Goal: Task Accomplishment & Management: Manage account settings

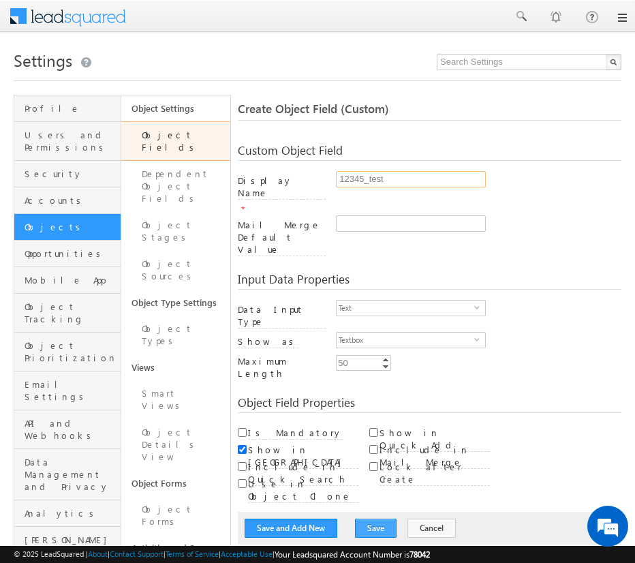
type input "12345_test"
click at [367, 519] on button "Save" at bounding box center [376, 528] width 42 height 19
click at [355, 519] on button "Save" at bounding box center [376, 528] width 42 height 19
click at [174, 135] on link "Object Fields" at bounding box center [175, 141] width 109 height 40
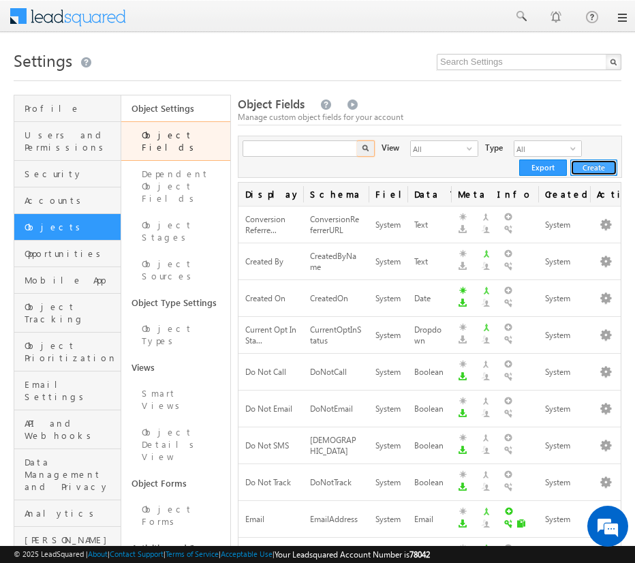
type input "Search Object Fields"
click at [600, 174] on button "Create" at bounding box center [593, 167] width 47 height 16
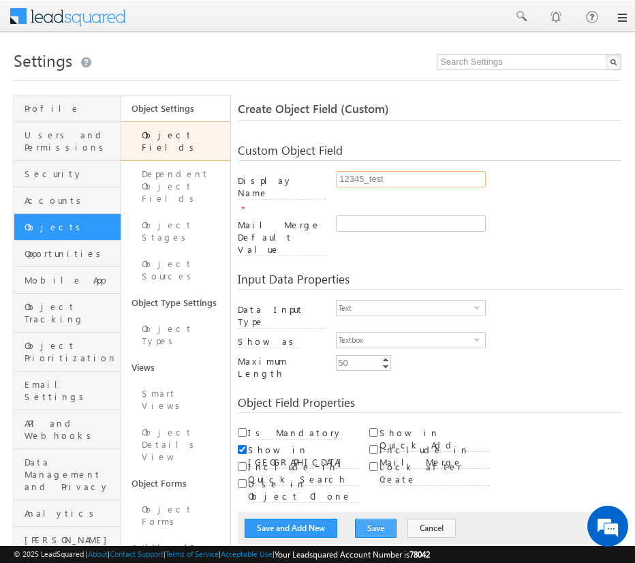
type input "12345_test"
click at [367, 519] on button "Save" at bounding box center [376, 528] width 42 height 19
click at [174, 135] on link "Object Fields" at bounding box center [175, 141] width 109 height 40
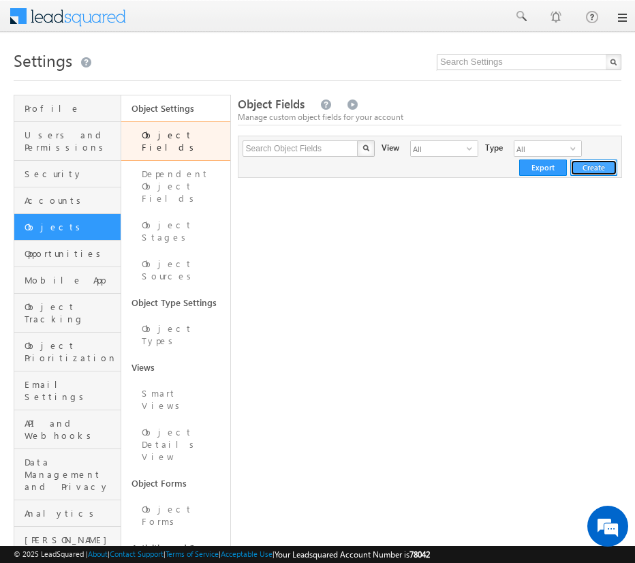
click at [594, 167] on button "Create" at bounding box center [593, 167] width 47 height 16
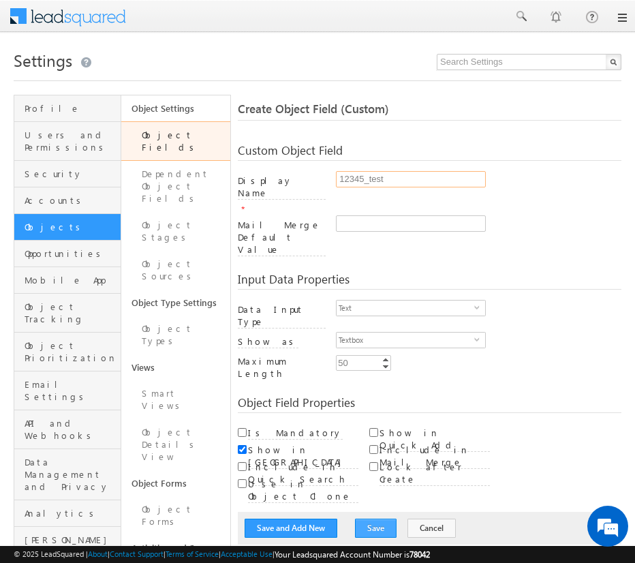
type input "12345_test"
click at [367, 519] on button "Save" at bounding box center [376, 528] width 42 height 19
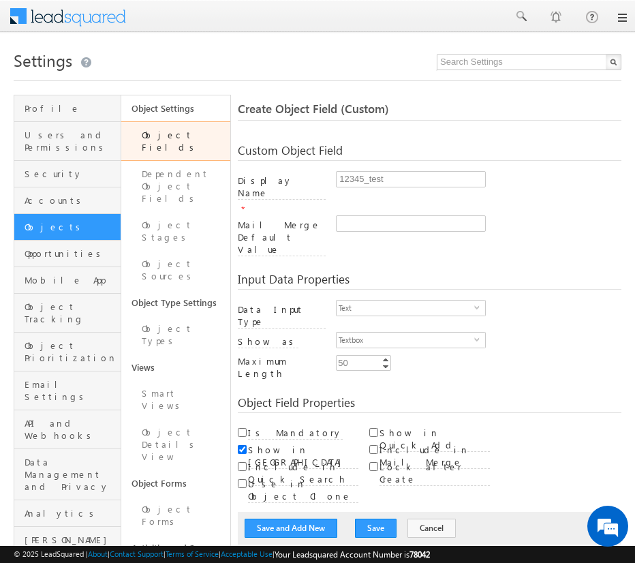
click at [407, 132] on div "Custom Object Field Display Name * 12345_test Mail Merge Default Value Entity *…" at bounding box center [430, 195] width 384 height 129
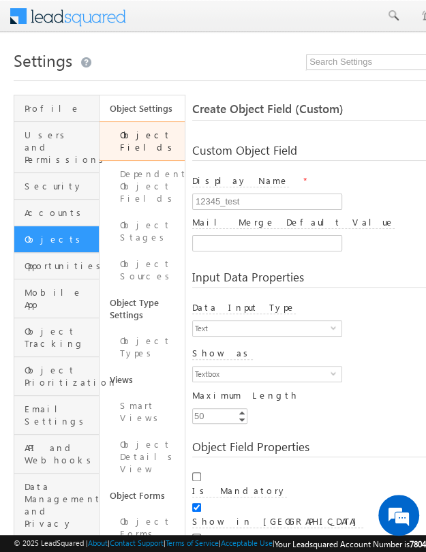
click at [139, 135] on link "Object Fields" at bounding box center [142, 141] width 85 height 40
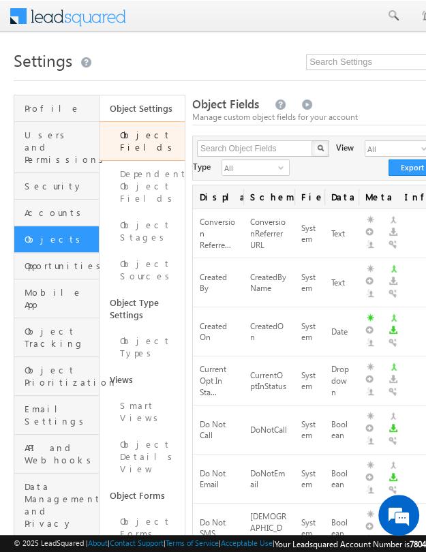
scroll to position [0, 78]
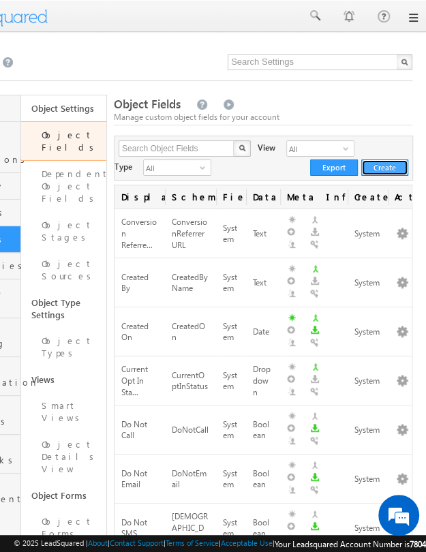
click at [395, 163] on button "Create" at bounding box center [384, 167] width 47 height 16
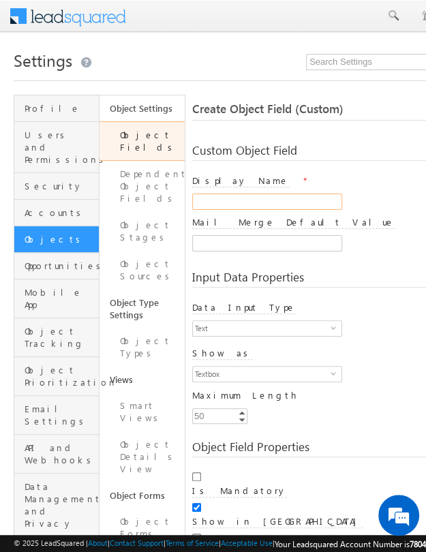
click at [270, 204] on input "Display Name" at bounding box center [267, 202] width 150 height 16
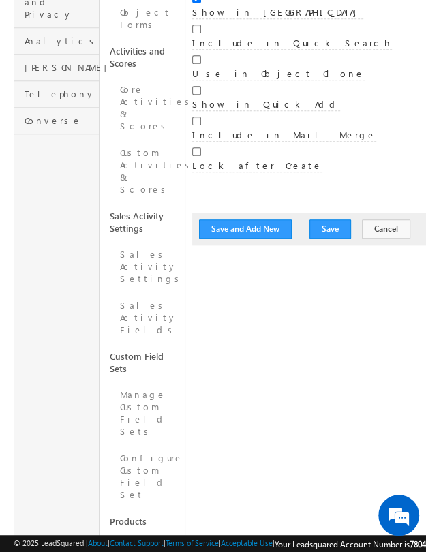
scroll to position [510, 0]
type input "fdfdfdfdfdf_test"
click at [320, 226] on button "Save" at bounding box center [330, 228] width 42 height 19
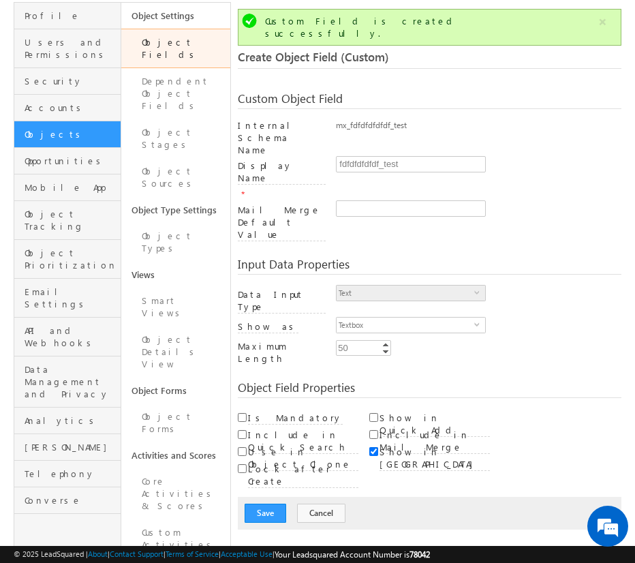
scroll to position [94, 0]
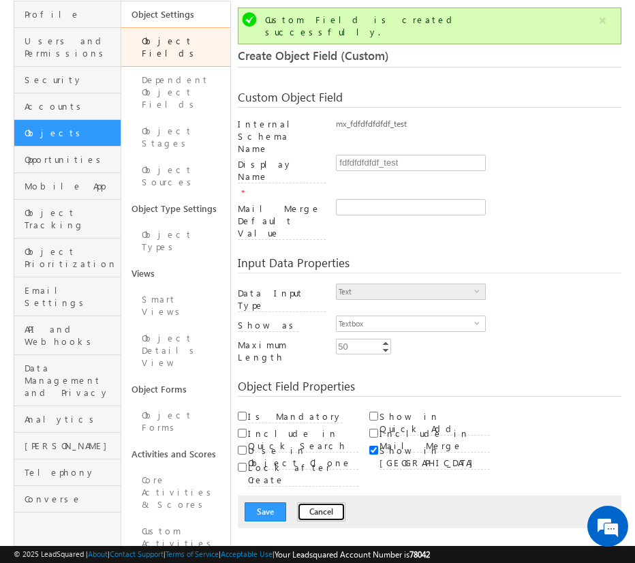
click at [307, 502] on button "Cancel" at bounding box center [321, 511] width 48 height 19
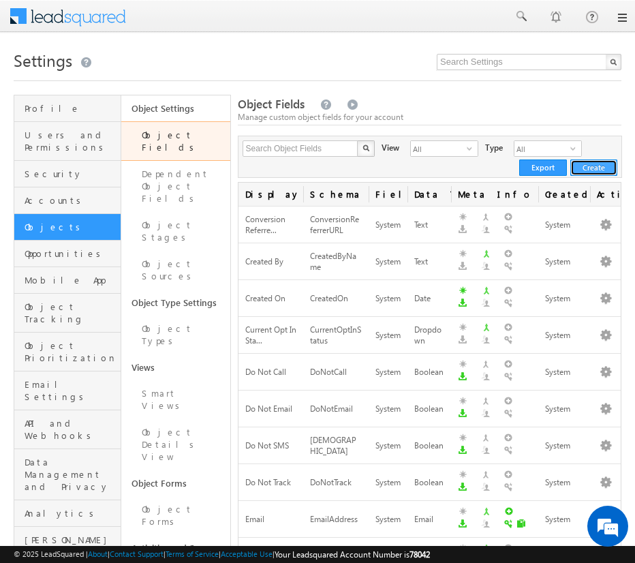
click at [586, 170] on button "Create" at bounding box center [593, 167] width 47 height 16
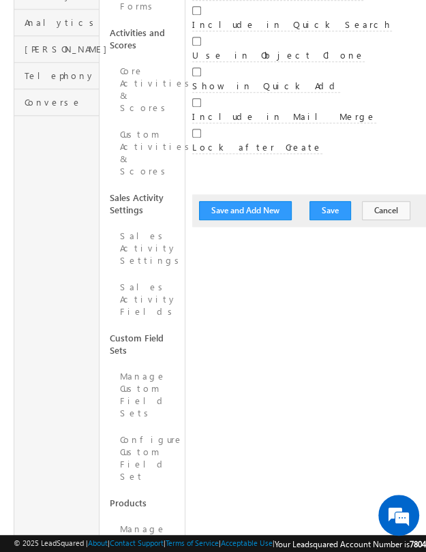
scroll to position [564, 0]
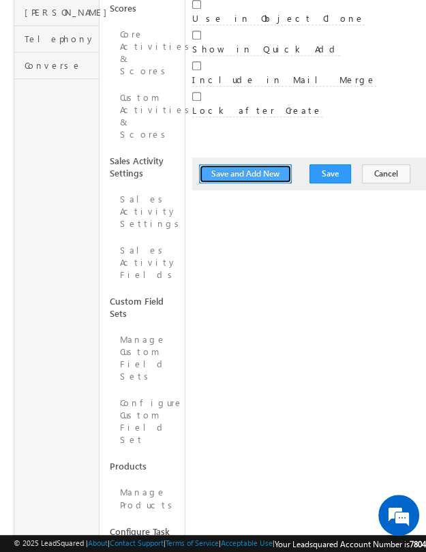
drag, startPoint x: 322, startPoint y: 175, endPoint x: 252, endPoint y: 172, distance: 69.6
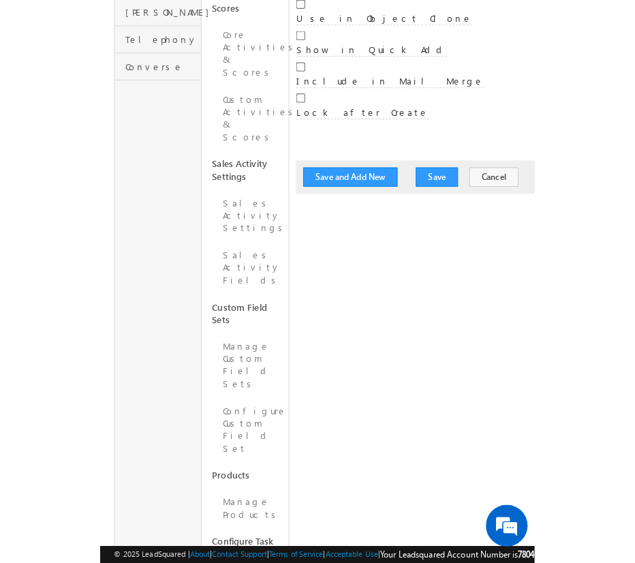
scroll to position [0, 0]
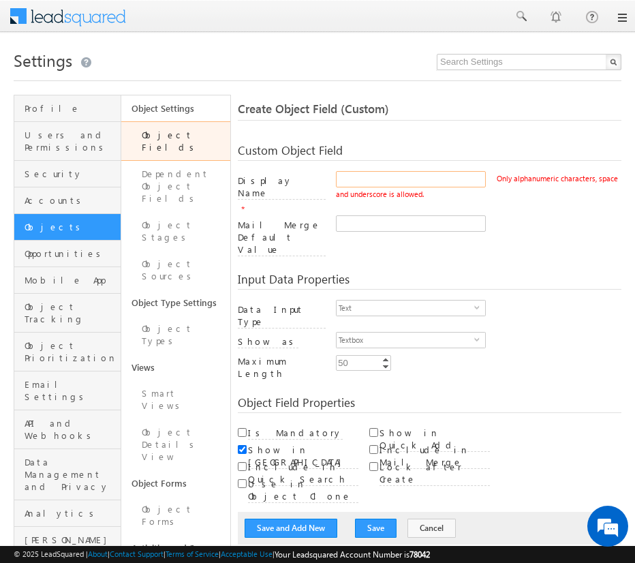
click at [453, 174] on input "Display Name" at bounding box center [411, 179] width 150 height 16
click at [350, 181] on input "Display Name" at bounding box center [411, 179] width 150 height 16
type input "rftgyh_test"
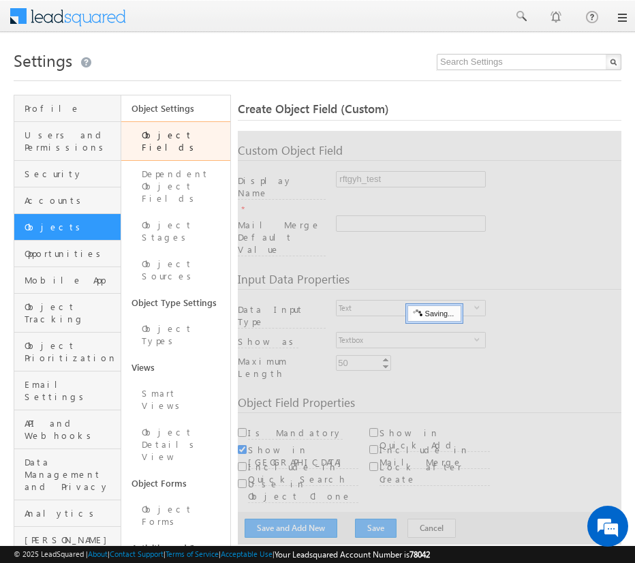
scroll to position [102, 0]
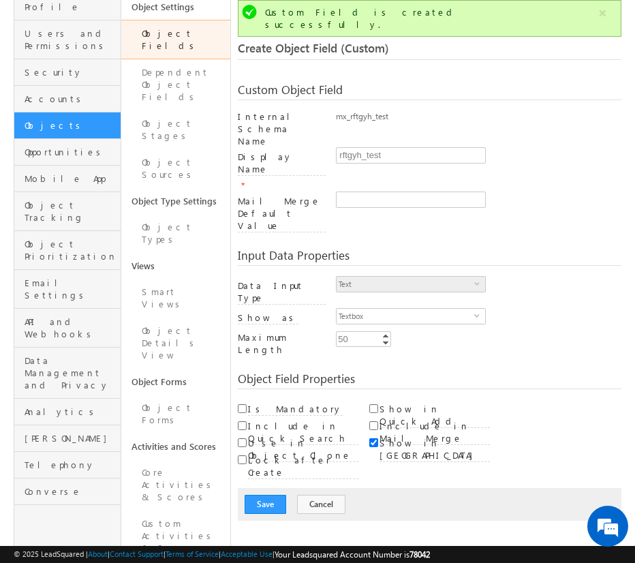
click at [174, 33] on link "Object Fields" at bounding box center [175, 40] width 109 height 40
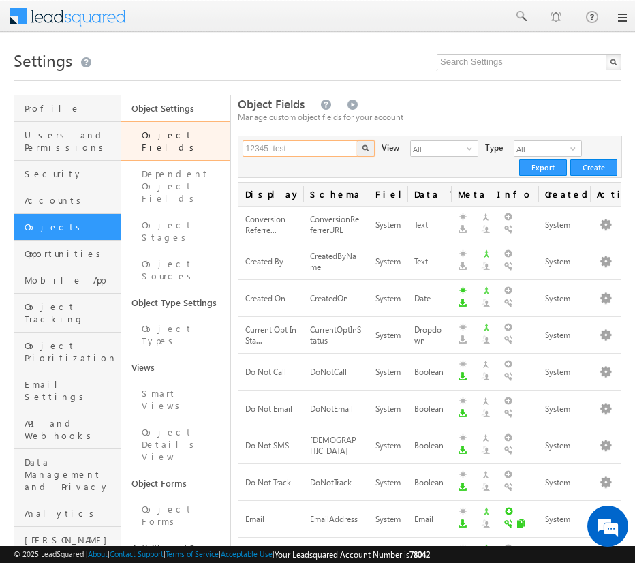
type input "12345_test"
click at [363, 149] on img "button" at bounding box center [365, 147] width 7 height 7
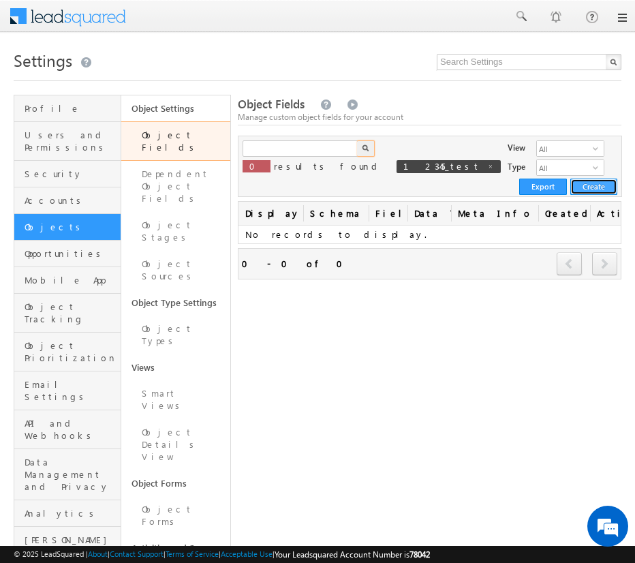
type input "Search Object Fields"
click at [579, 179] on button "Create" at bounding box center [593, 187] width 47 height 16
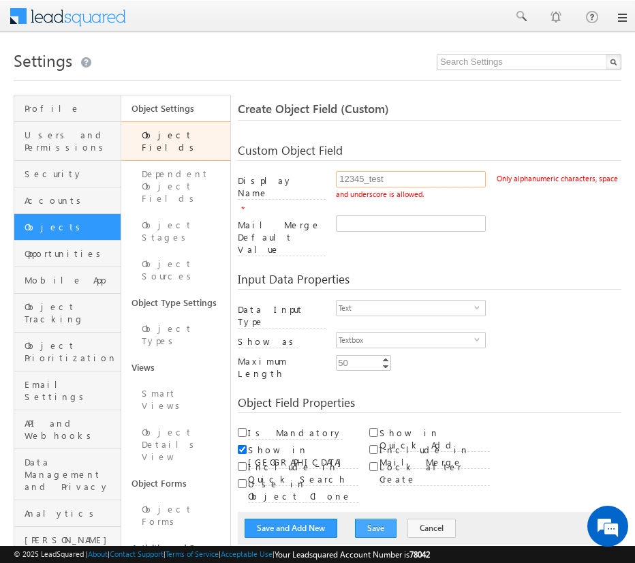
type input "12345_test"
click at [367, 519] on button "Save" at bounding box center [376, 528] width 42 height 19
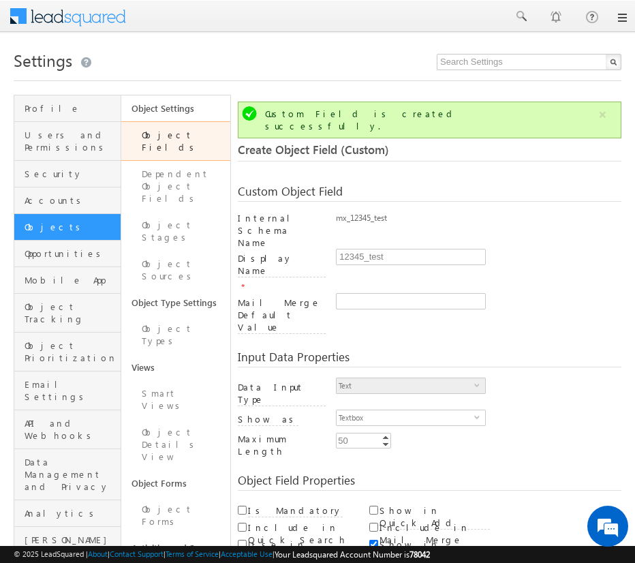
scroll to position [102, 0]
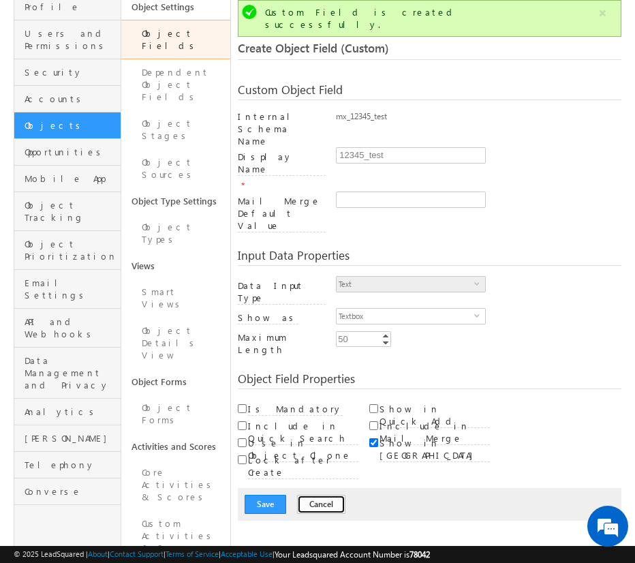
click at [314, 495] on button "Cancel" at bounding box center [321, 504] width 48 height 19
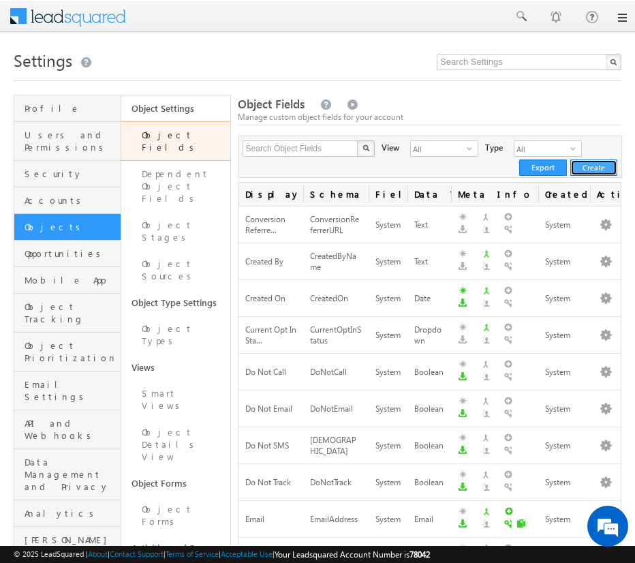
click at [606, 167] on button "Create" at bounding box center [593, 167] width 47 height 16
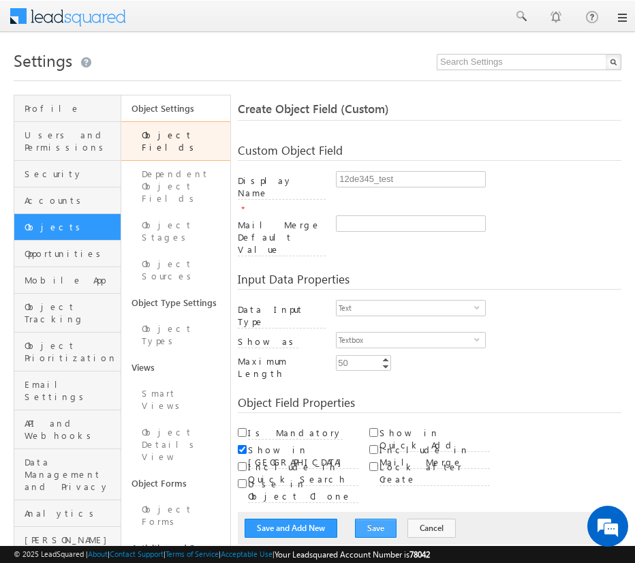
type input "12de345_test"
click at [367, 519] on button "Save" at bounding box center [376, 528] width 42 height 19
click at [169, 142] on link "Object Fields" at bounding box center [175, 141] width 109 height 40
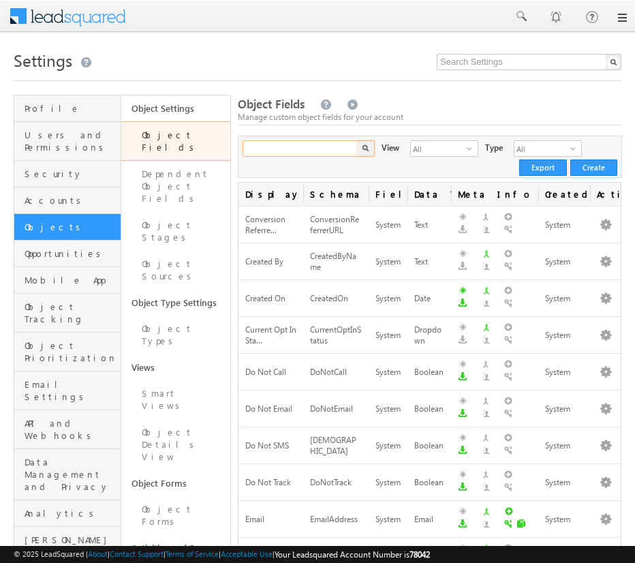
click at [291, 144] on input "text" at bounding box center [301, 148] width 117 height 16
paste input "12de345_test"
type input "12de345_test"
click at [357, 140] on button "button" at bounding box center [366, 148] width 18 height 16
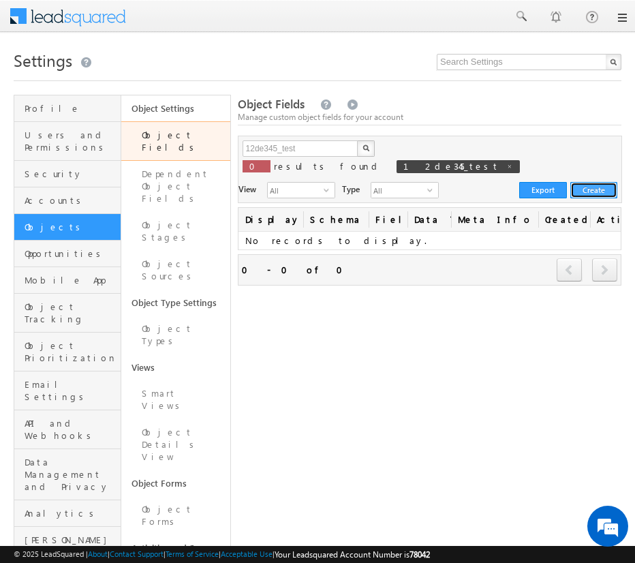
click at [583, 182] on button "Create" at bounding box center [593, 190] width 47 height 16
click at [592, 182] on button "Create" at bounding box center [593, 190] width 47 height 16
click at [167, 184] on link "Dependent Object Fields" at bounding box center [175, 186] width 109 height 51
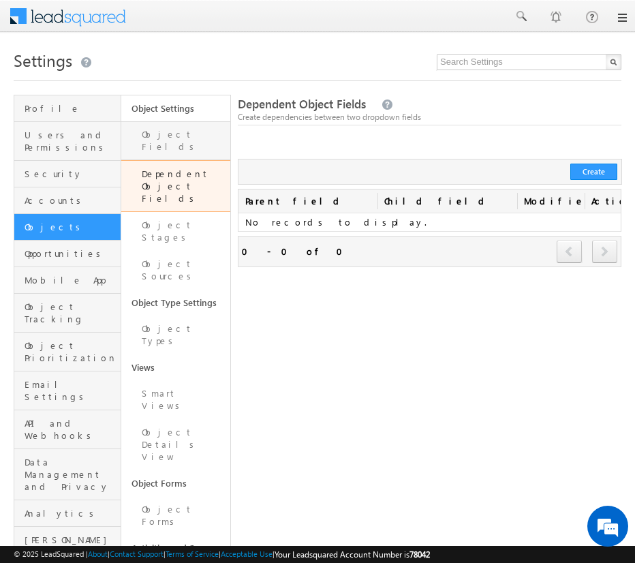
click at [189, 134] on link "Object Fields" at bounding box center [175, 140] width 109 height 39
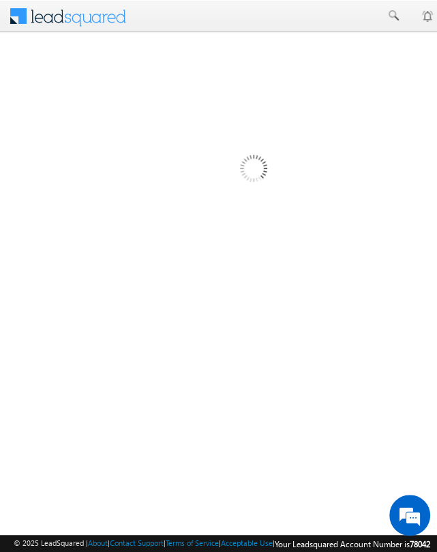
click at [58, 17] on span at bounding box center [76, 15] width 99 height 24
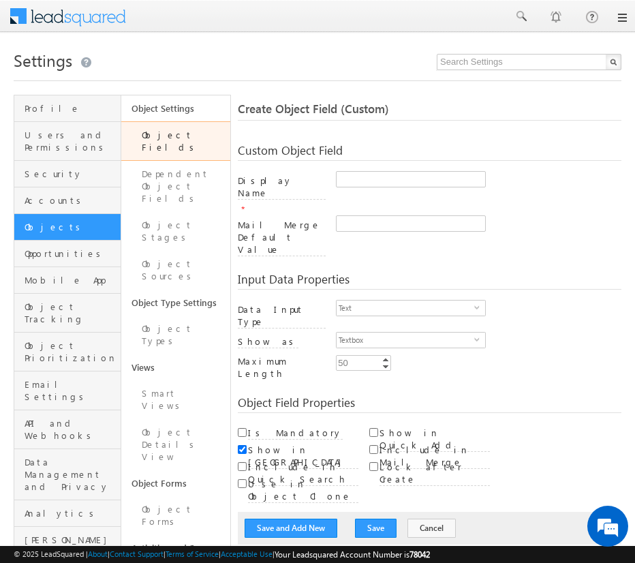
drag, startPoint x: 0, startPoint y: 0, endPoint x: 277, endPoint y: 91, distance: 291.2
click at [344, 184] on input "Display Name" at bounding box center [411, 179] width 150 height 16
paste input "12de345_test"
type input "test_12de345"
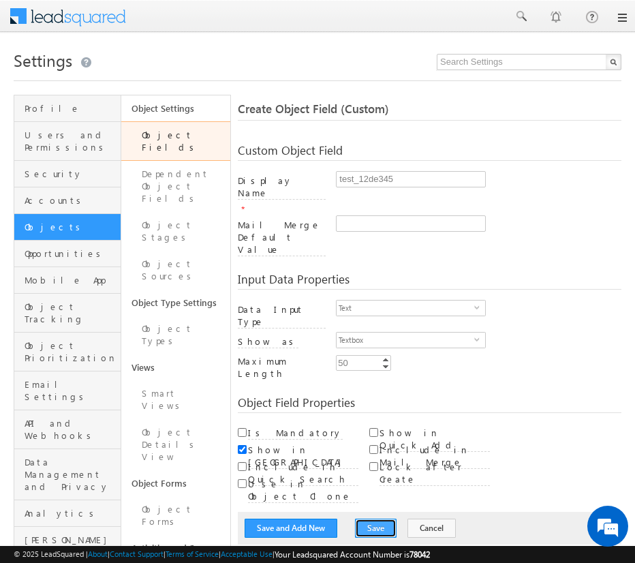
click at [367, 519] on button "Save" at bounding box center [376, 528] width 42 height 19
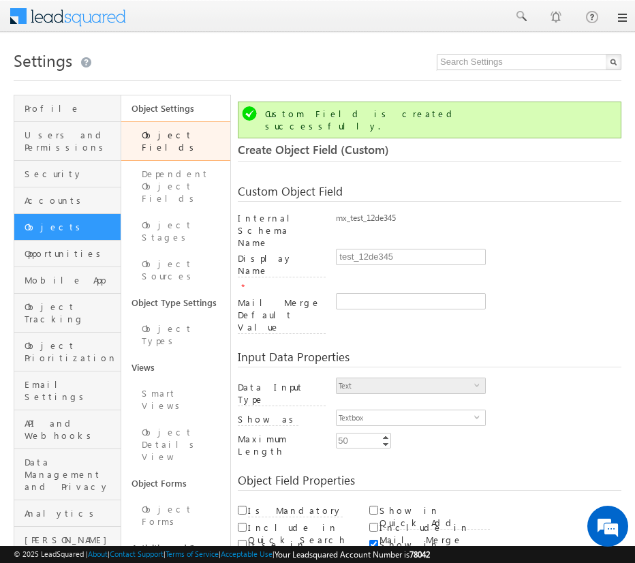
scroll to position [102, 0]
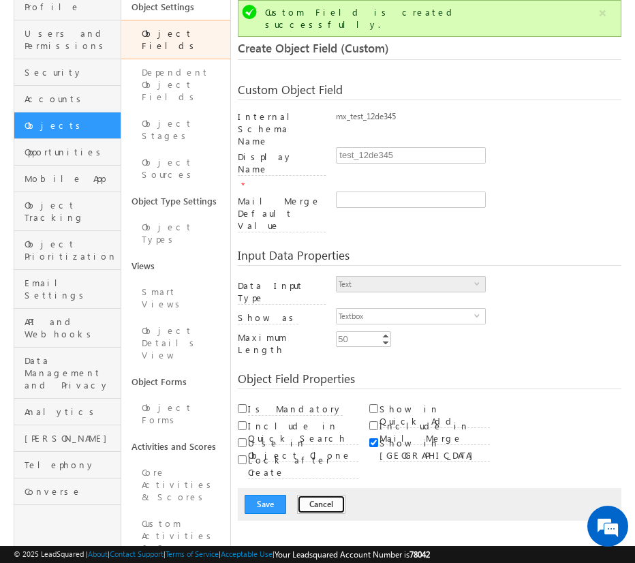
click at [311, 495] on button "Cancel" at bounding box center [321, 504] width 48 height 19
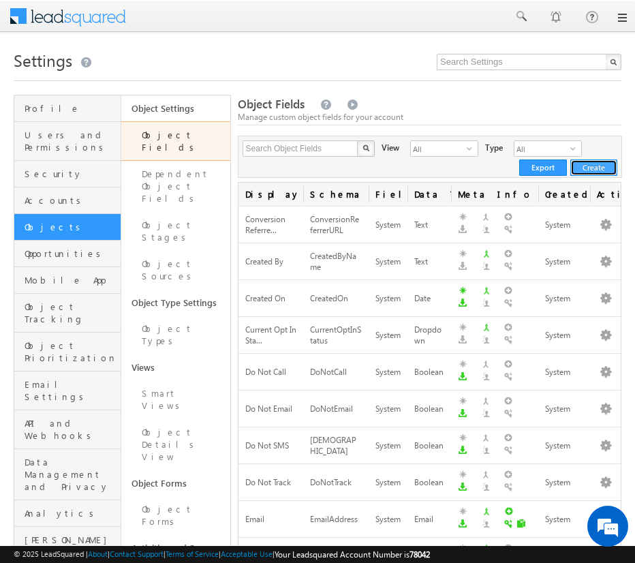
click at [601, 159] on button "Create" at bounding box center [593, 167] width 47 height 16
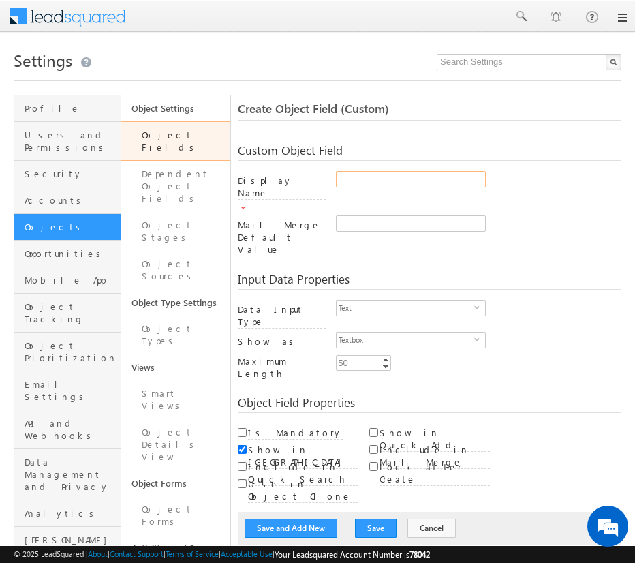
click at [352, 175] on input "Display Name" at bounding box center [411, 179] width 150 height 16
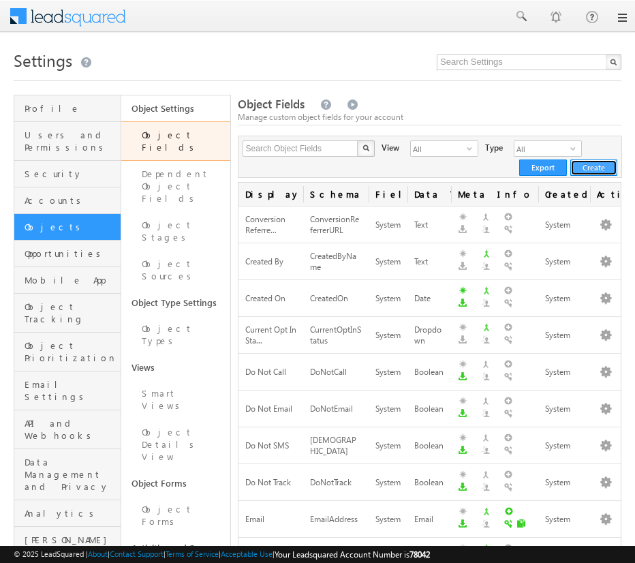
click at [589, 171] on button "Create" at bounding box center [593, 167] width 47 height 16
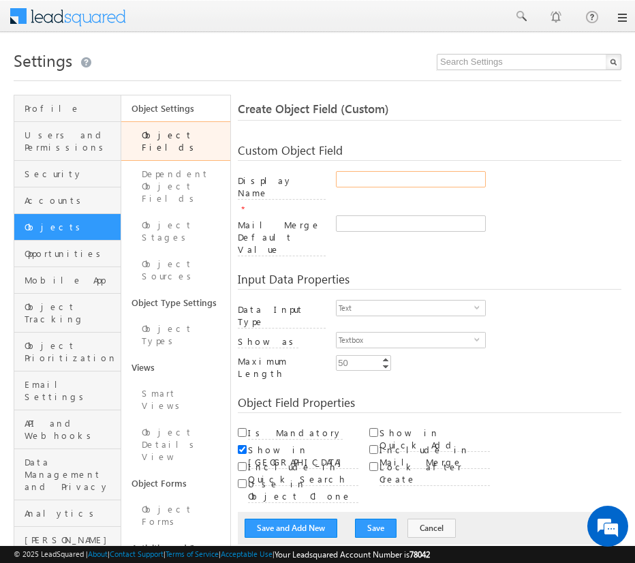
click at [356, 186] on input "Display Name" at bounding box center [411, 179] width 150 height 16
paste input "12de345_test"
type input "12de345_test"
click at [378, 519] on button "Save" at bounding box center [376, 528] width 42 height 19
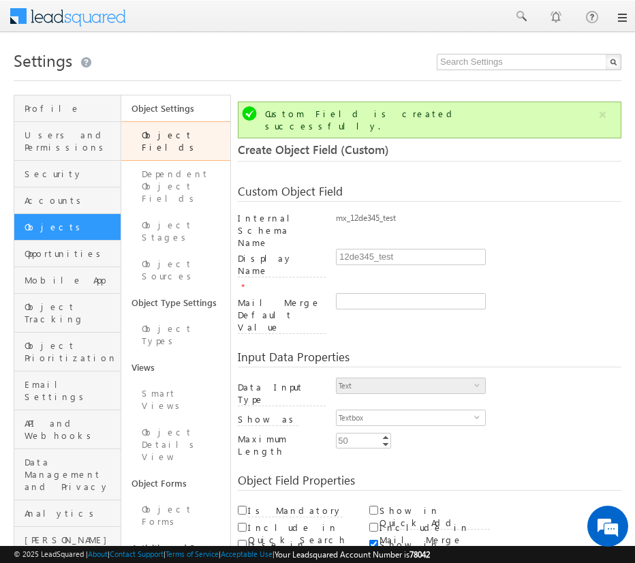
scroll to position [102, 0]
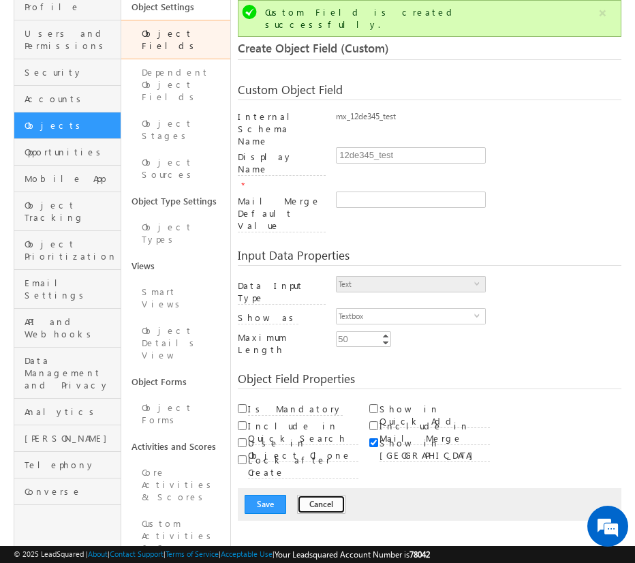
click at [319, 495] on button "Cancel" at bounding box center [321, 504] width 48 height 19
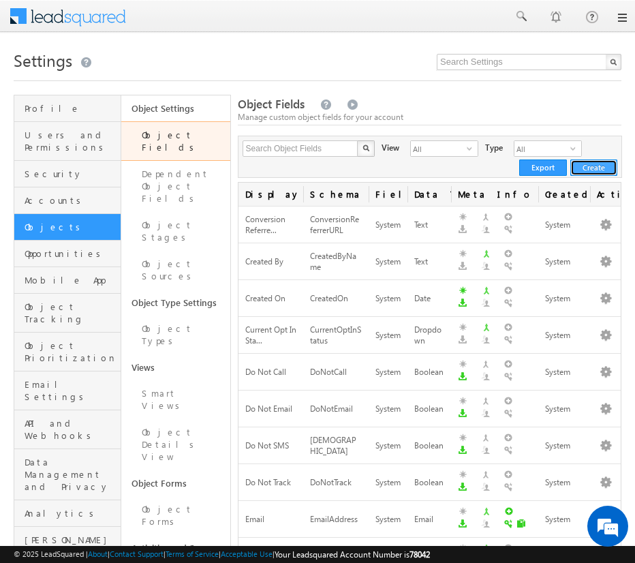
click at [589, 170] on button "Create" at bounding box center [593, 167] width 47 height 16
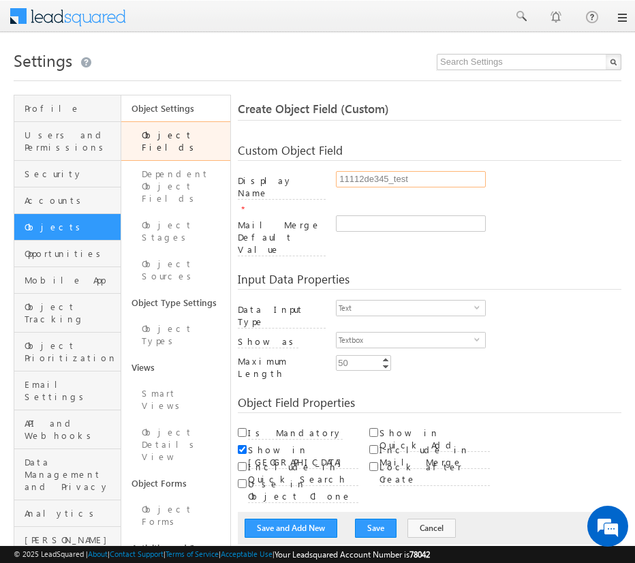
type input "11112de345_test"
click at [367, 519] on button "Save" at bounding box center [376, 528] width 42 height 19
click at [526, 355] on div "Min Enter Value Increment Decrement 50 50 Increment Decrement" at bounding box center [479, 364] width 286 height 19
click at [517, 369] on div "Custom Object Field Display Name * 11112de345_test Mail Merge Default Value Ent…" at bounding box center [430, 338] width 384 height 414
click at [355, 519] on button "Save" at bounding box center [376, 528] width 42 height 19
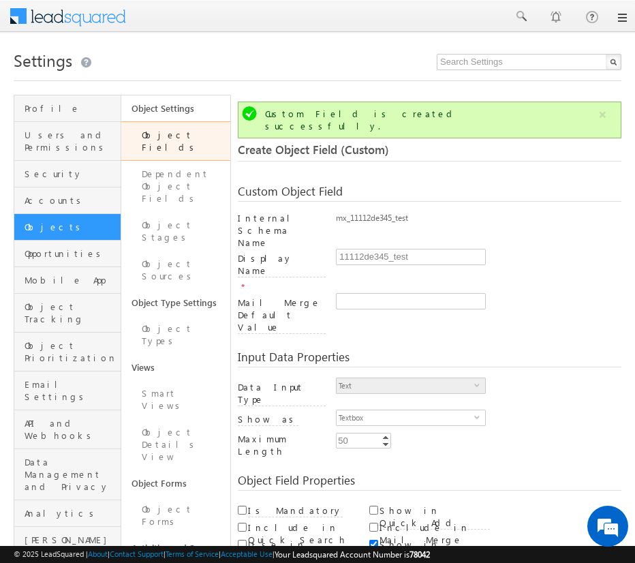
click at [159, 132] on link "Object Fields" at bounding box center [175, 141] width 109 height 40
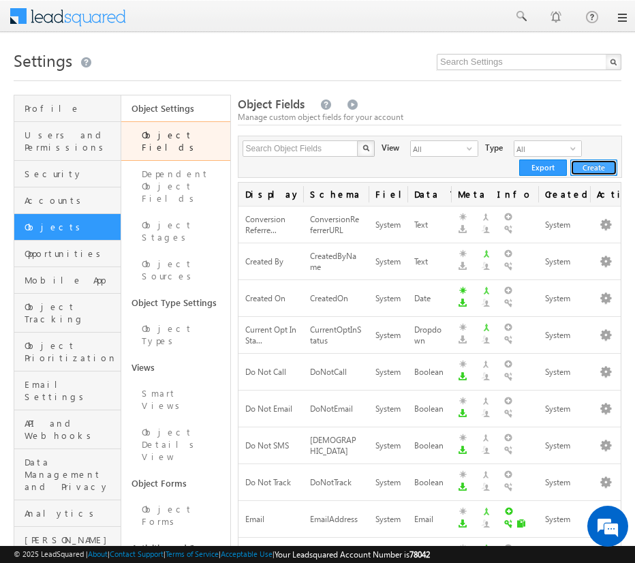
click at [594, 166] on button "Create" at bounding box center [593, 167] width 47 height 16
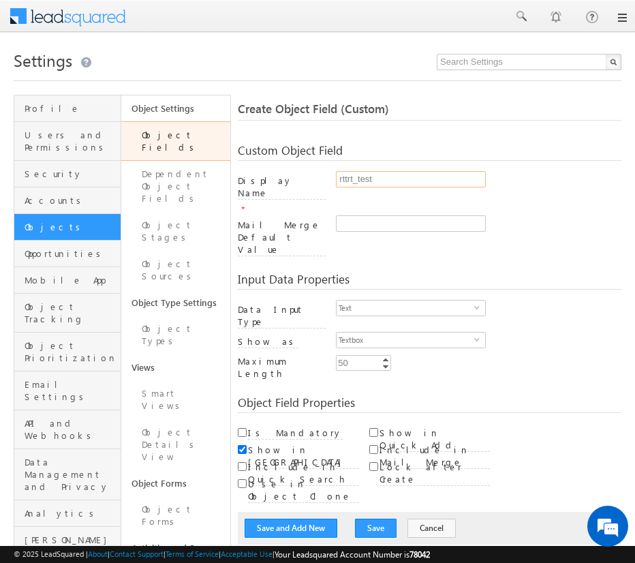
type input "rttrt_test"
click at [367, 519] on button "Save" at bounding box center [376, 528] width 42 height 19
click at [174, 135] on link "Object Fields" at bounding box center [175, 141] width 109 height 40
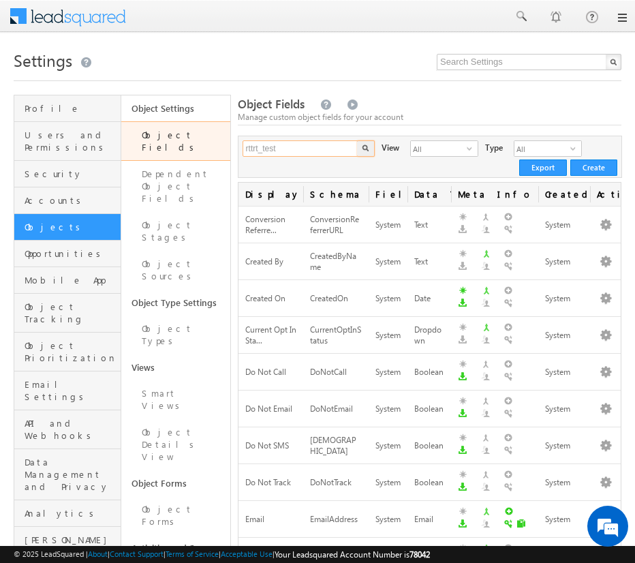
type input "rttrt_test"
click at [363, 149] on img "button" at bounding box center [365, 147] width 7 height 7
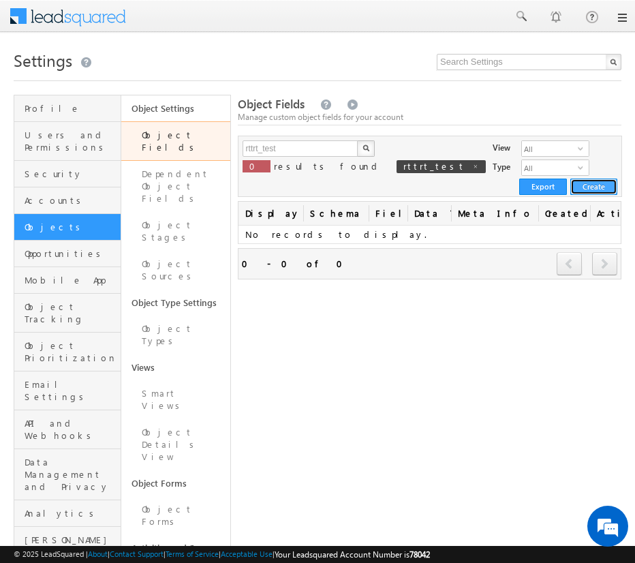
click at [583, 179] on button "Create" at bounding box center [593, 187] width 47 height 16
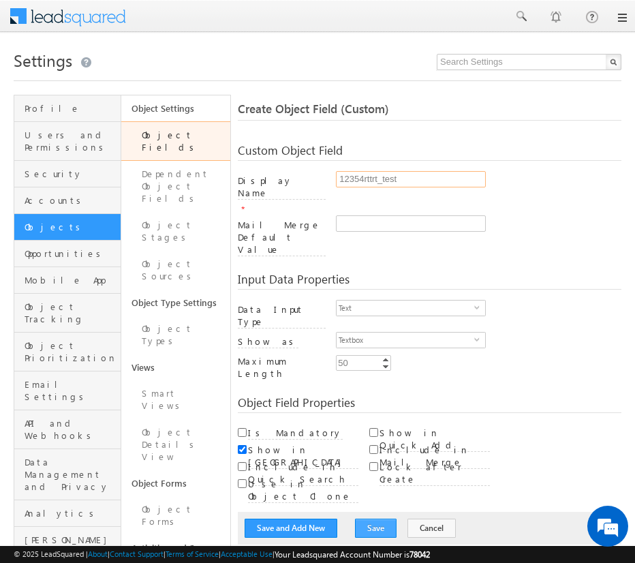
type input "12354rttrt_test"
click at [367, 519] on button "Save" at bounding box center [376, 528] width 42 height 19
click at [174, 135] on link "Object Fields" at bounding box center [175, 141] width 109 height 40
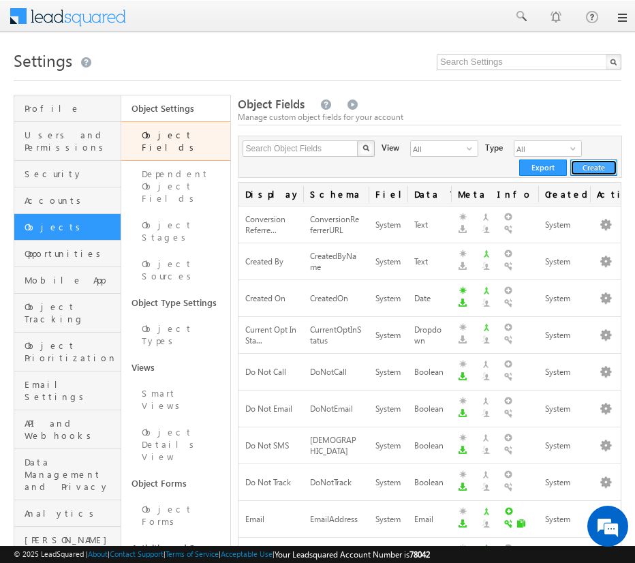
click at [594, 167] on button "Create" at bounding box center [593, 167] width 47 height 16
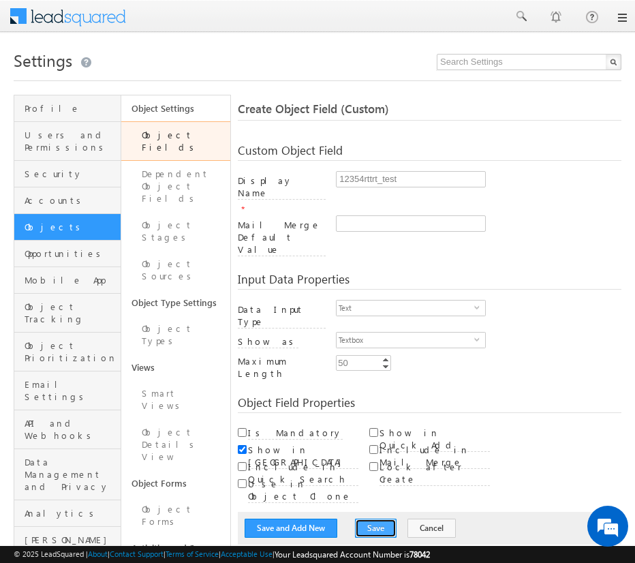
click at [367, 519] on button "Save" at bounding box center [376, 528] width 42 height 19
click at [222, 47] on h1 "Settings" at bounding box center [318, 59] width 608 height 27
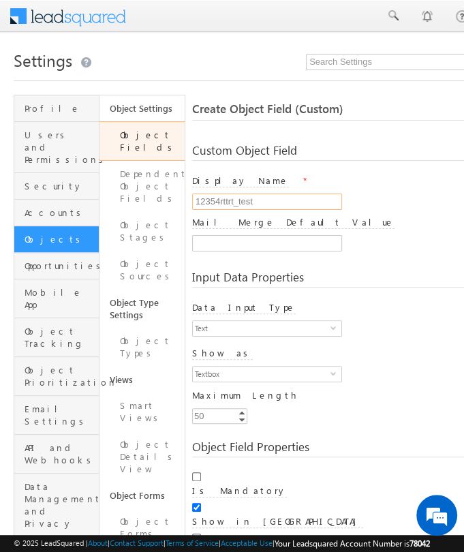
click at [263, 202] on input "12354rttrt_test" at bounding box center [267, 202] width 150 height 16
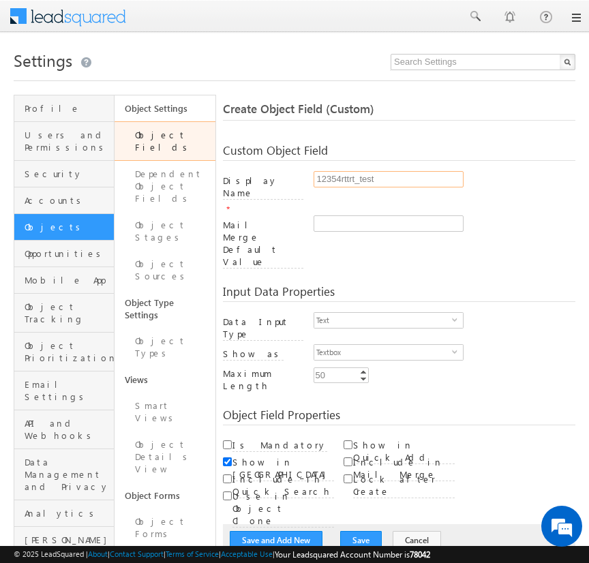
type input "sdftgt_test"
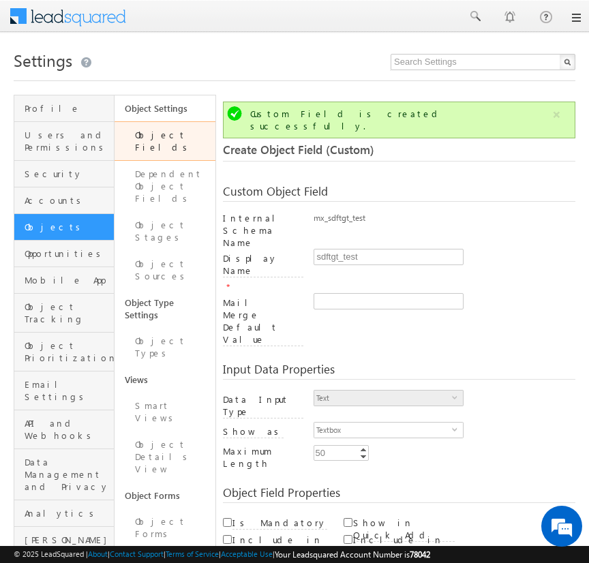
scroll to position [102, 0]
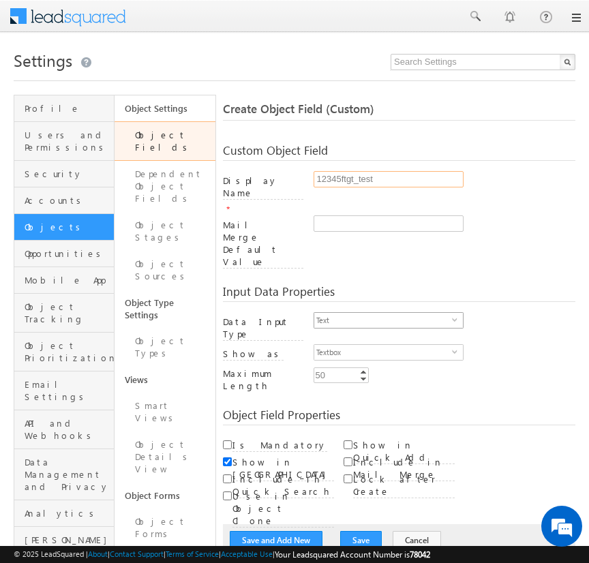
type input "12345ftgt_test"
click at [455, 316] on span "select" at bounding box center [457, 319] width 11 height 6
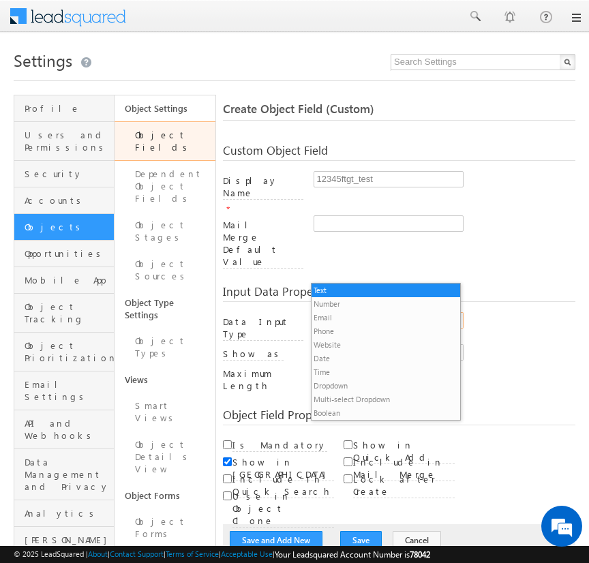
click at [380, 385] on li "Dropdown" at bounding box center [385, 386] width 149 height 14
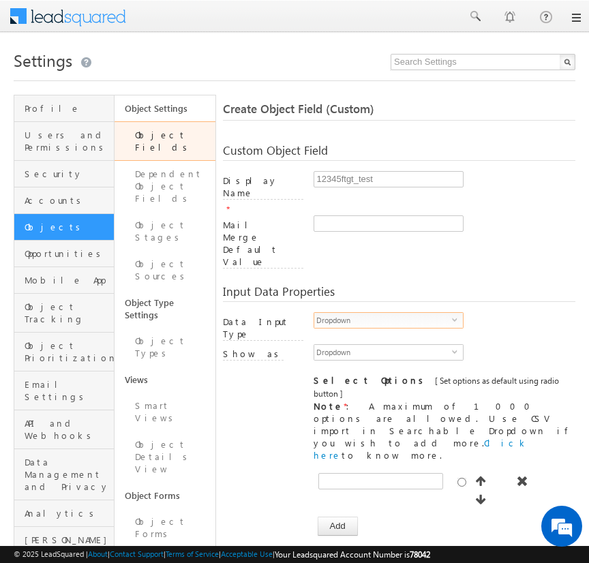
checkbox input "true"
type input "Option 1"
click at [385, 313] on span "Dropdown" at bounding box center [383, 320] width 138 height 15
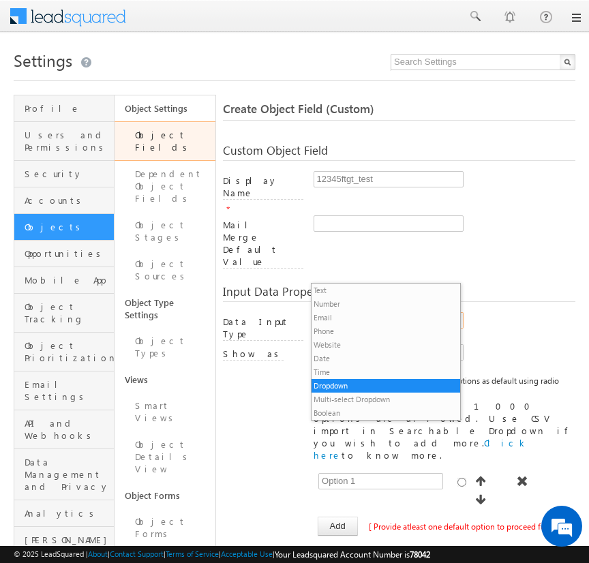
click at [380, 290] on li "Text" at bounding box center [385, 291] width 149 height 14
type input "50"
checkbox input "false"
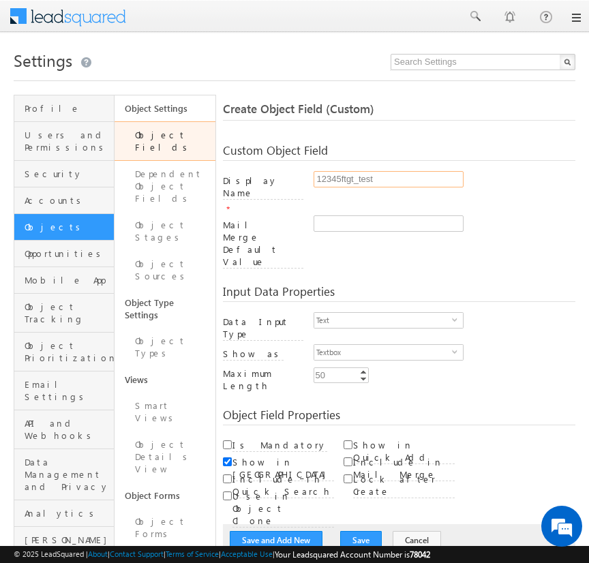
type input "12345ftgt_test"
click at [224, 440] on input "Is Mandatory" at bounding box center [227, 444] width 9 height 9
checkbox input "true"
click at [162, 135] on link "Object Fields" at bounding box center [165, 141] width 100 height 40
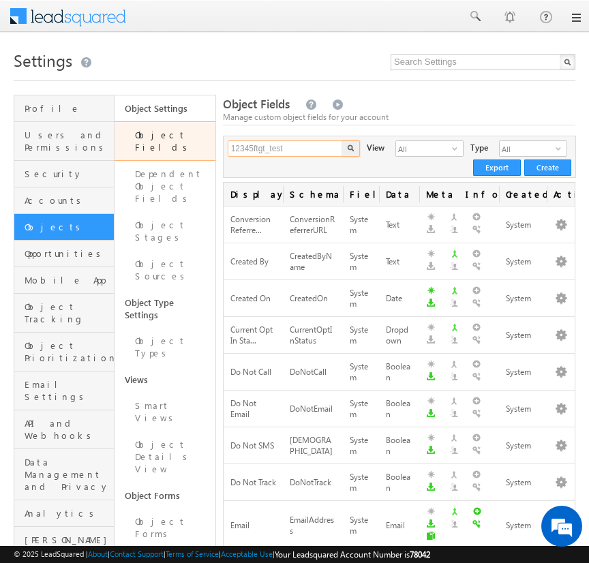
type input "12345ftgt_test"
click at [347, 149] on img "button" at bounding box center [350, 147] width 7 height 7
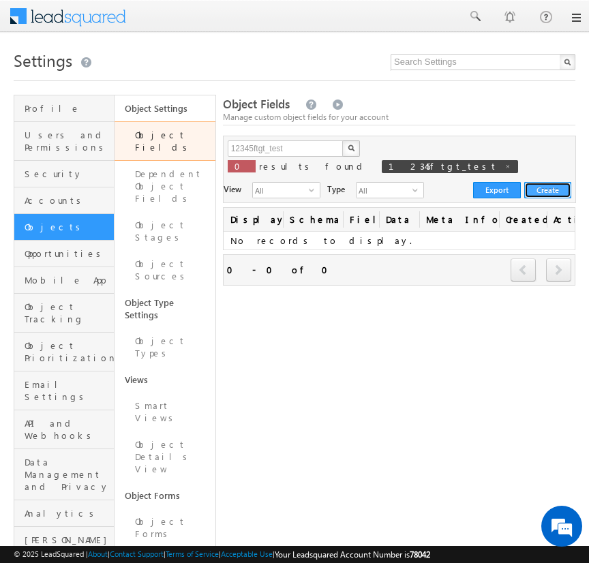
click at [547, 185] on button "Create" at bounding box center [547, 190] width 47 height 16
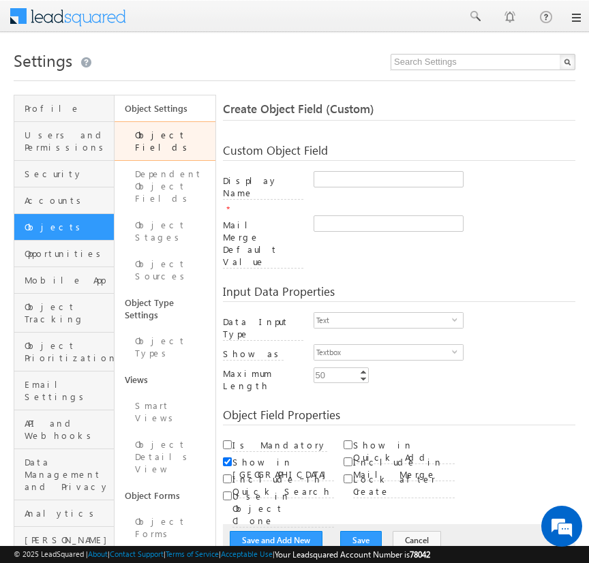
click at [487, 215] on div at bounding box center [445, 226] width 262 height 22
type input "12345ftgt_test"
click at [455, 316] on span "select" at bounding box center [457, 319] width 11 height 6
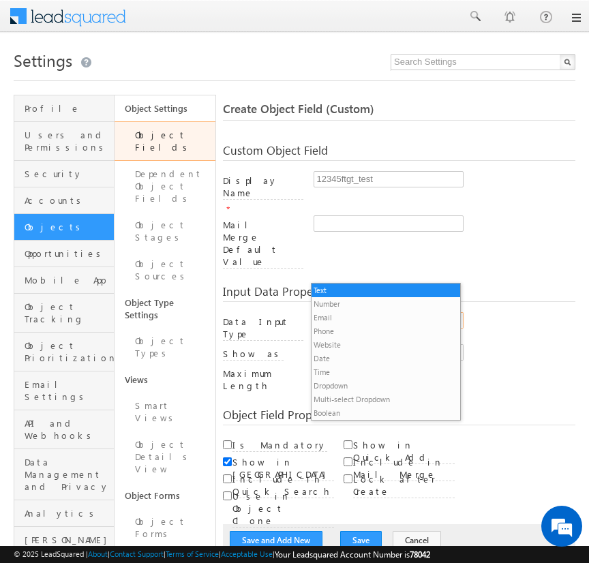
click at [380, 385] on li "Dropdown" at bounding box center [385, 386] width 149 height 14
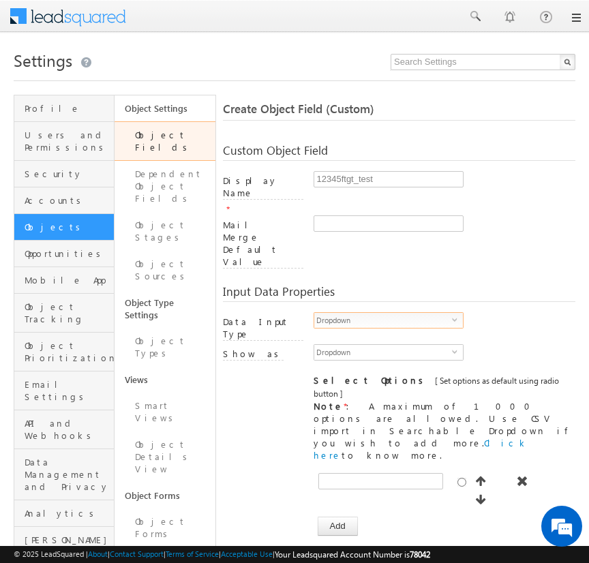
checkbox input "true"
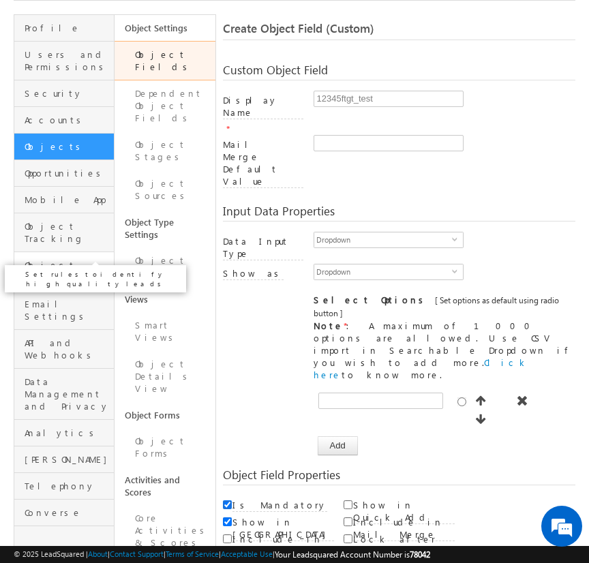
scroll to position [82, 0]
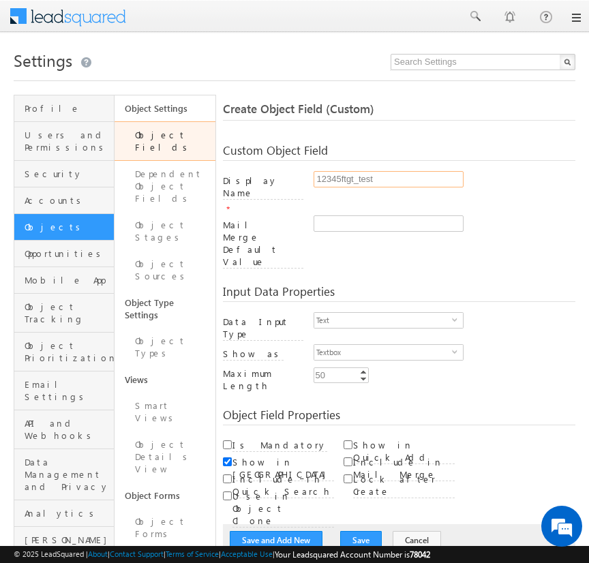
type input "12345ftgt_test"
click at [224, 440] on input "Is Mandatory" at bounding box center [227, 444] width 9 height 9
checkbox input "true"
click at [162, 135] on link "Object Fields" at bounding box center [165, 141] width 100 height 40
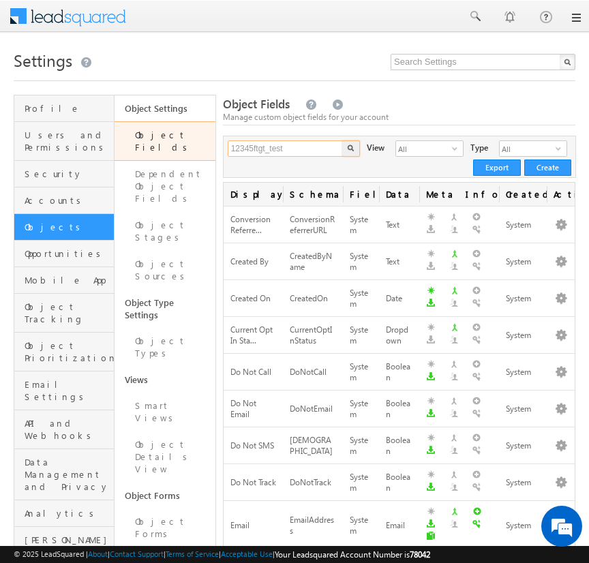
type input "12345ftgt_test"
click at [347, 149] on img "button" at bounding box center [350, 147] width 7 height 7
